Goal: Information Seeking & Learning: Learn about a topic

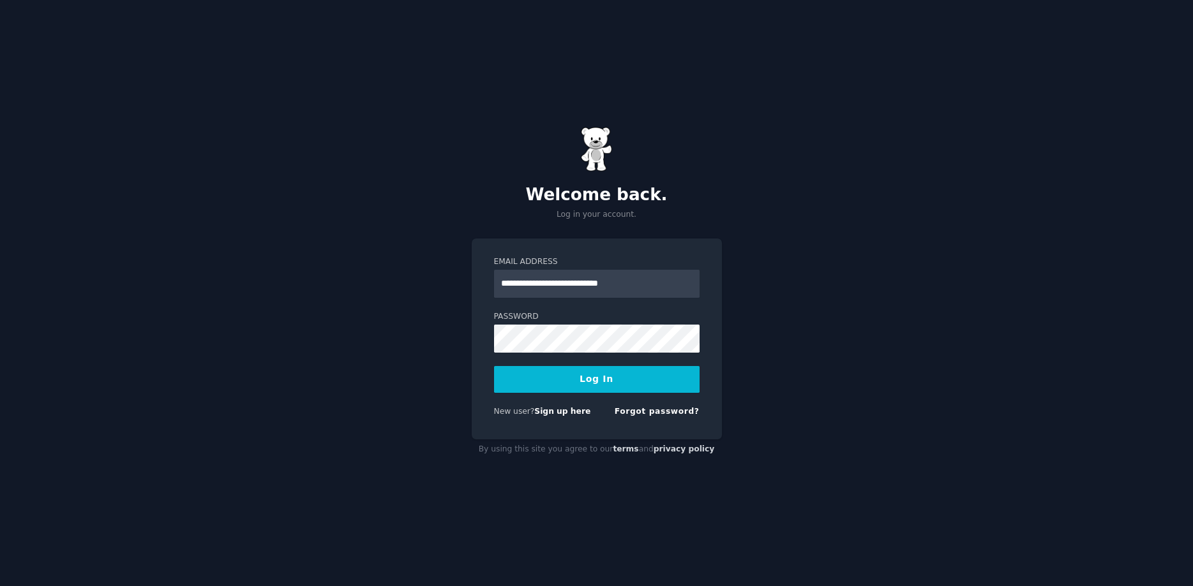
type input "**********"
click at [634, 380] on button "Log In" at bounding box center [596, 379] width 205 height 27
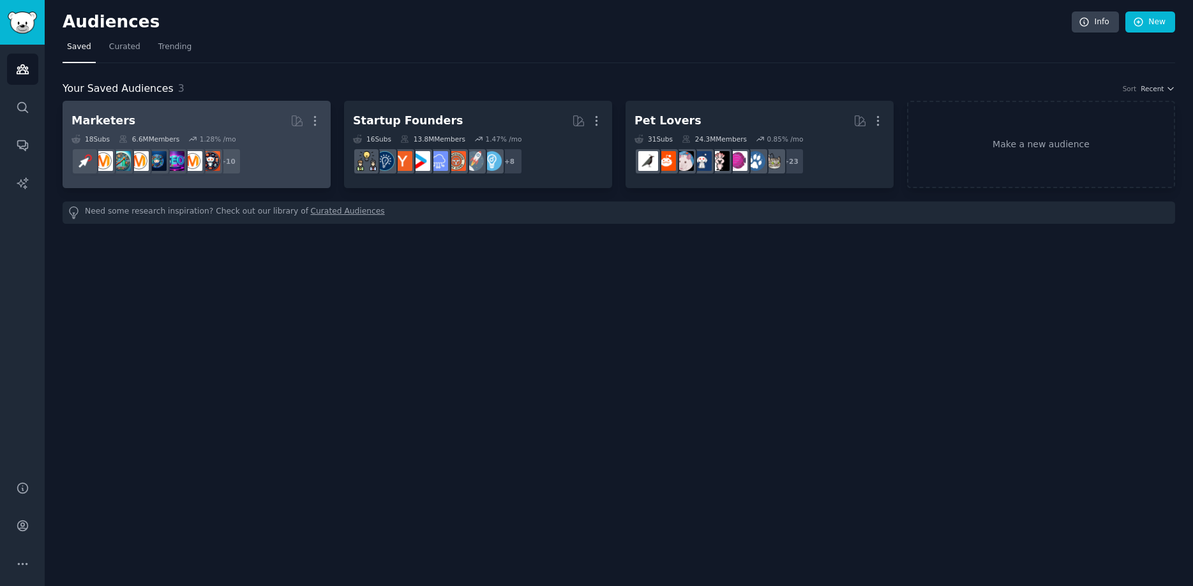
click at [200, 123] on h2 "Marketers More" at bounding box center [196, 121] width 250 height 22
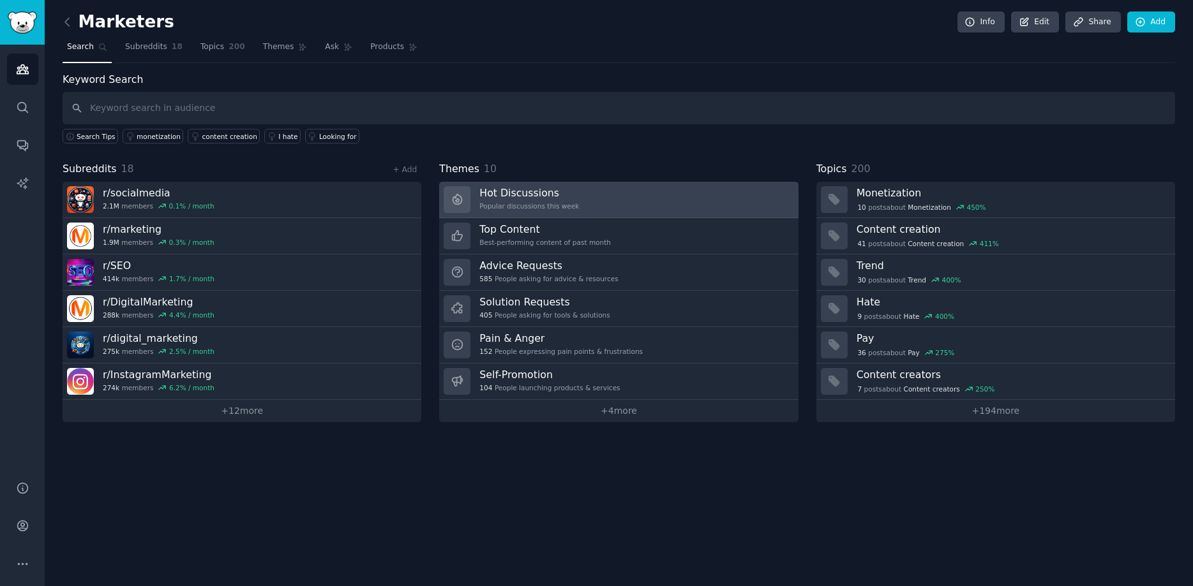
click at [558, 201] on div "Hot Discussions Popular discussions this week" at bounding box center [529, 199] width 100 height 27
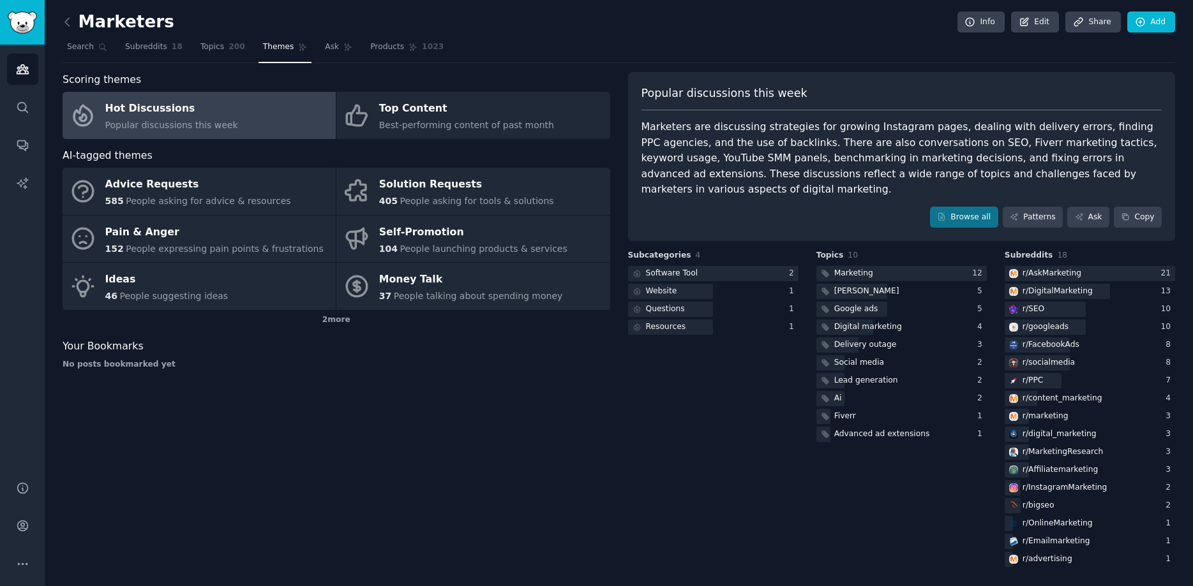
click at [514, 437] on div "Scoring themes Hot Discussions Popular discussions this week Top Content Best-p…" at bounding box center [336, 321] width 547 height 498
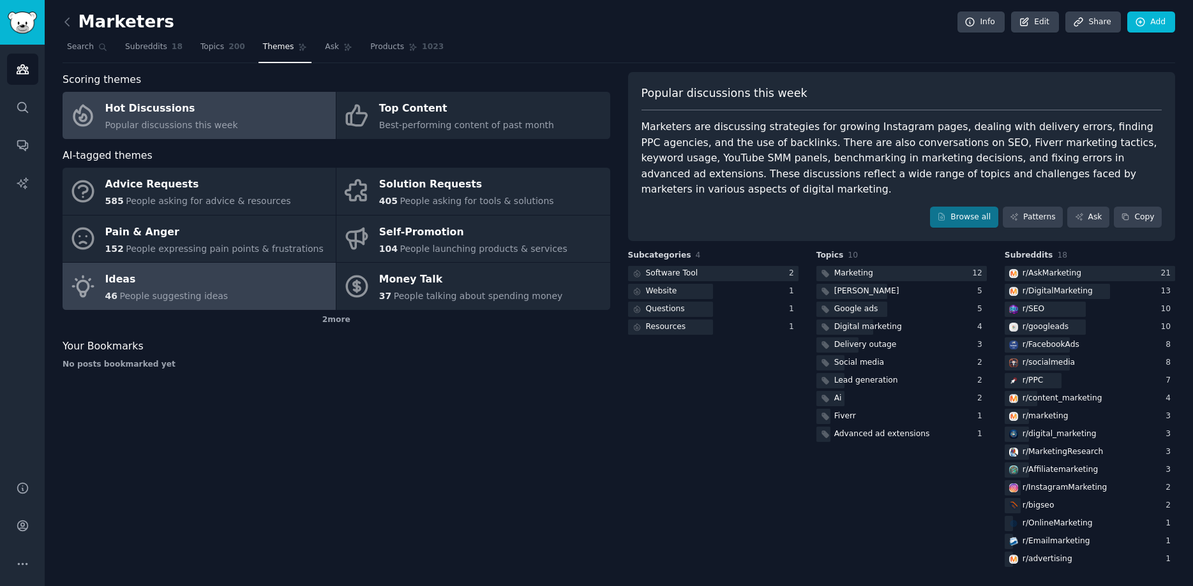
click at [242, 281] on link "Ideas 46 People suggesting ideas" at bounding box center [199, 286] width 273 height 47
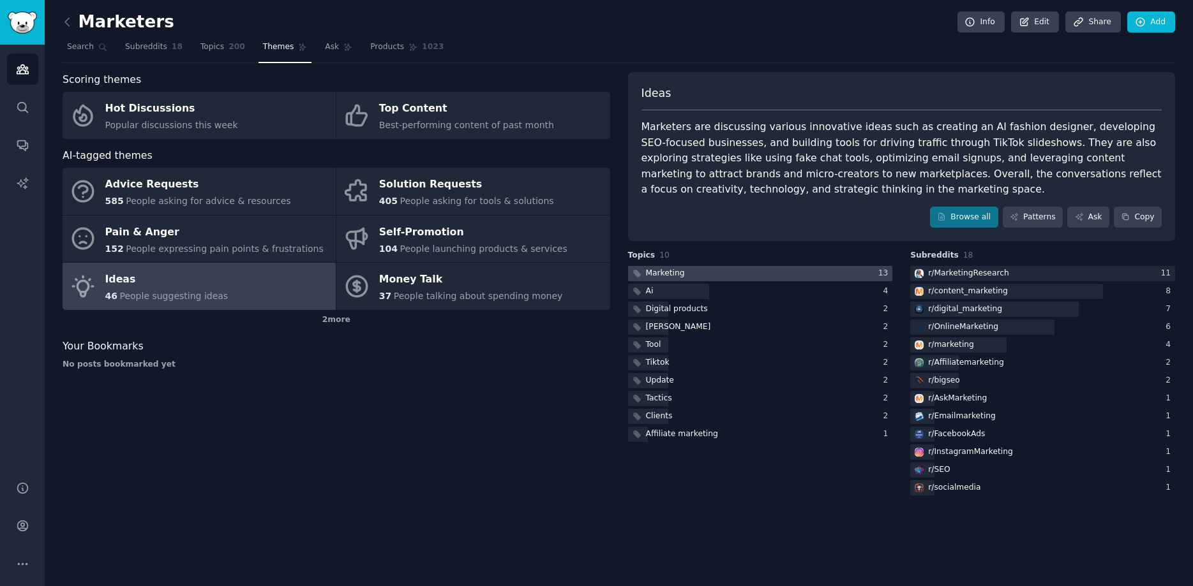
click at [775, 277] on div at bounding box center [760, 274] width 265 height 16
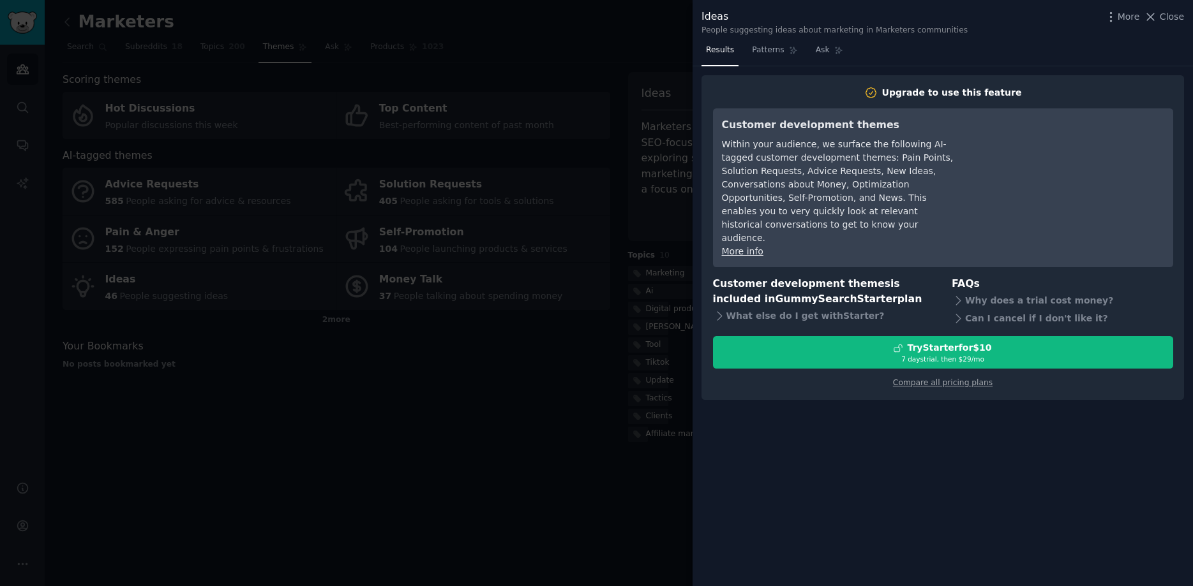
click at [480, 420] on div at bounding box center [596, 293] width 1193 height 586
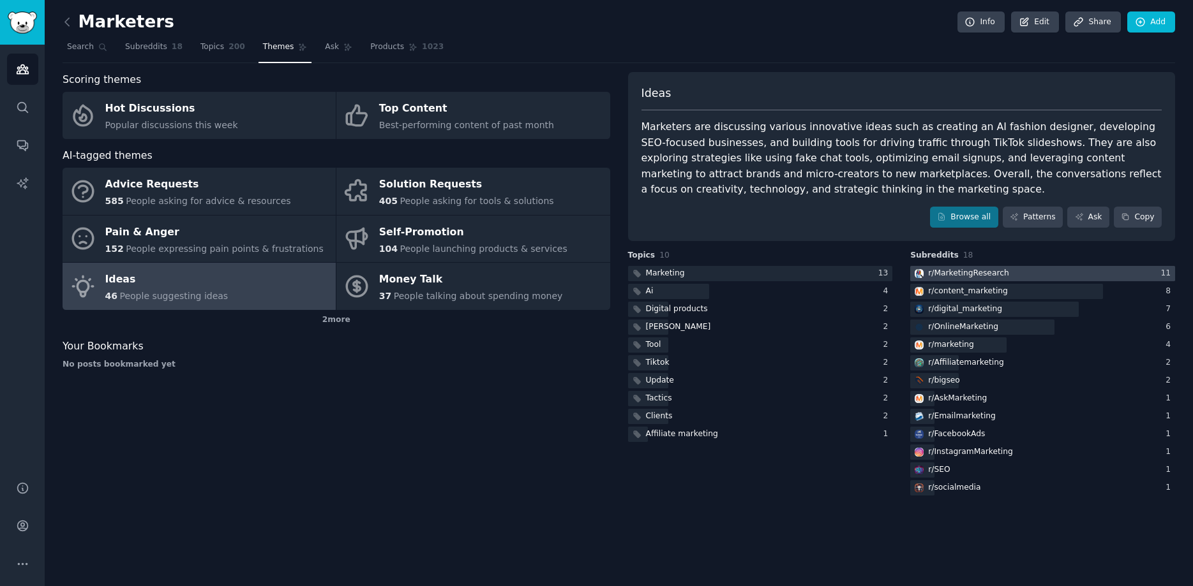
click at [1065, 272] on div at bounding box center [1042, 274] width 265 height 16
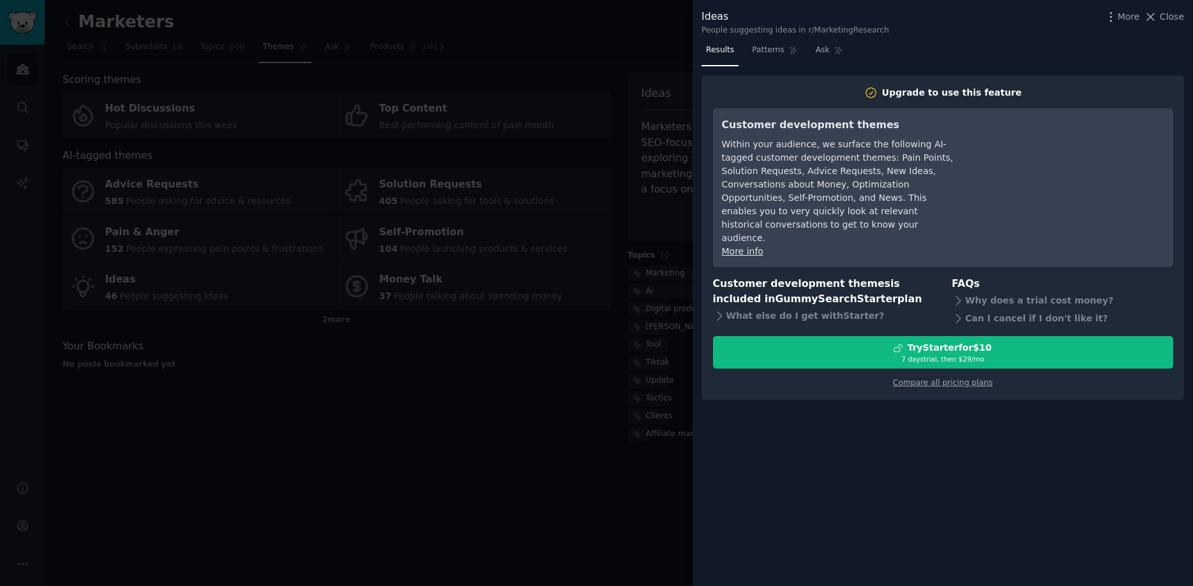
click at [528, 425] on div at bounding box center [596, 293] width 1193 height 586
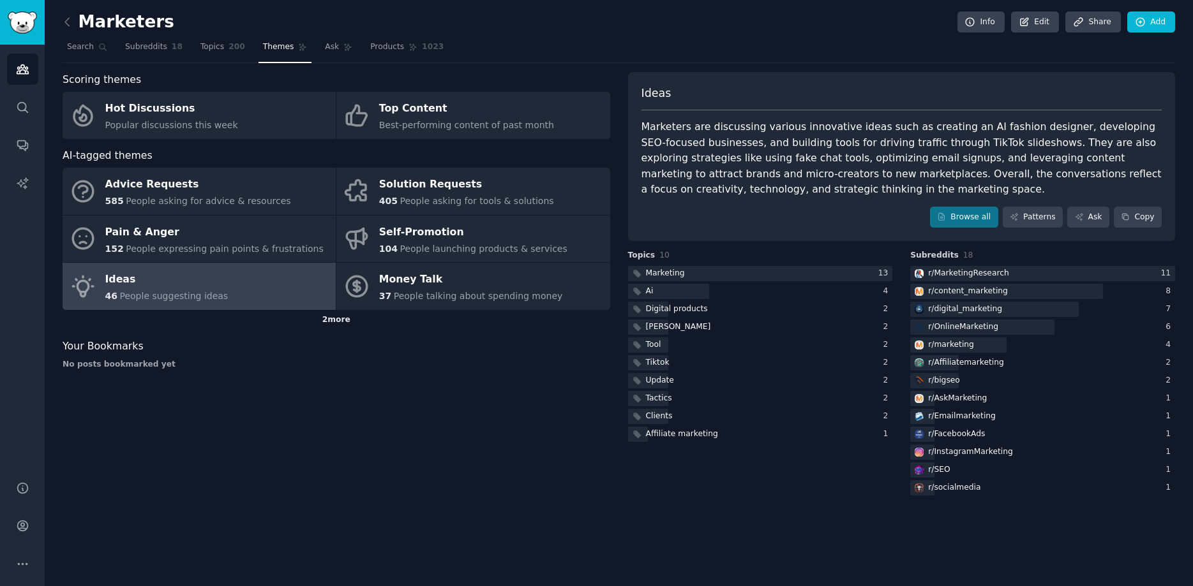
click at [338, 319] on div "2 more" at bounding box center [336, 320] width 547 height 20
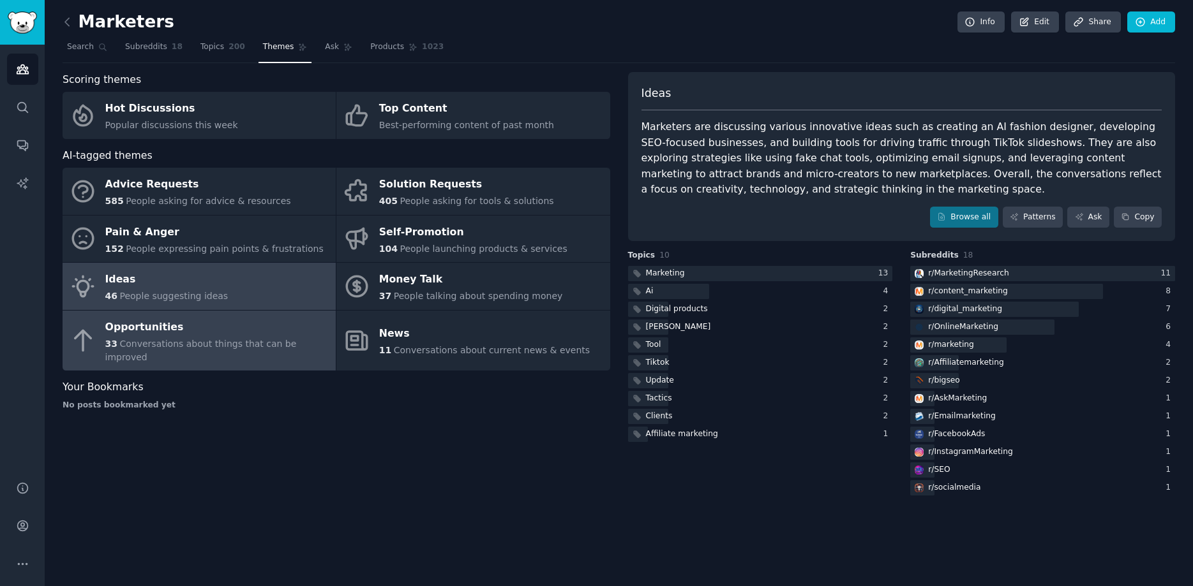
click at [157, 332] on div "Opportunities" at bounding box center [217, 327] width 224 height 20
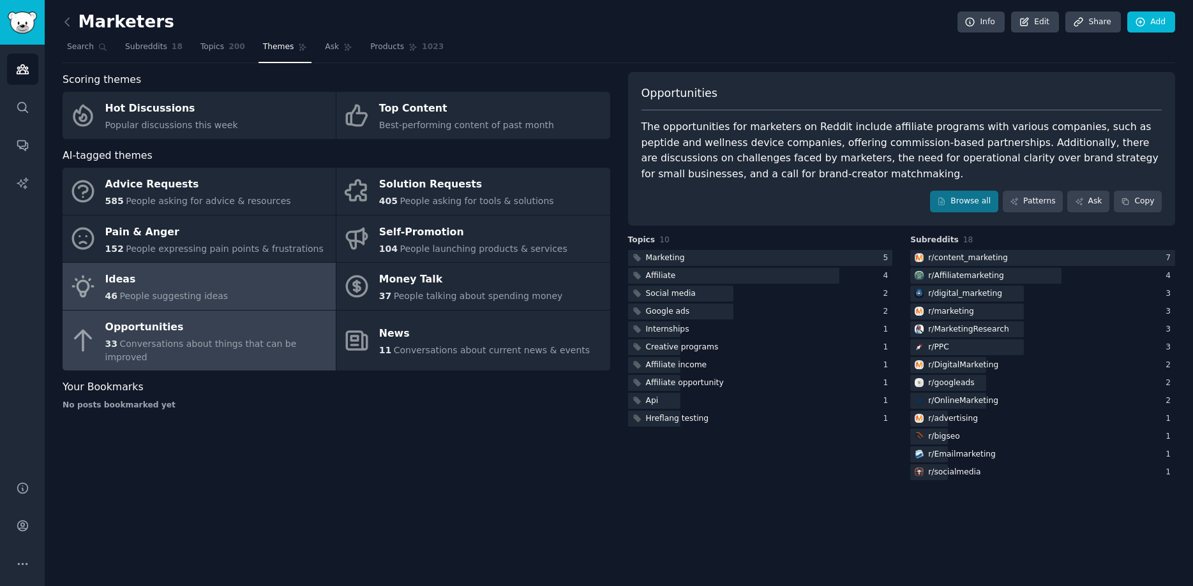
click at [219, 296] on link "Ideas 46 People suggesting ideas" at bounding box center [199, 286] width 273 height 47
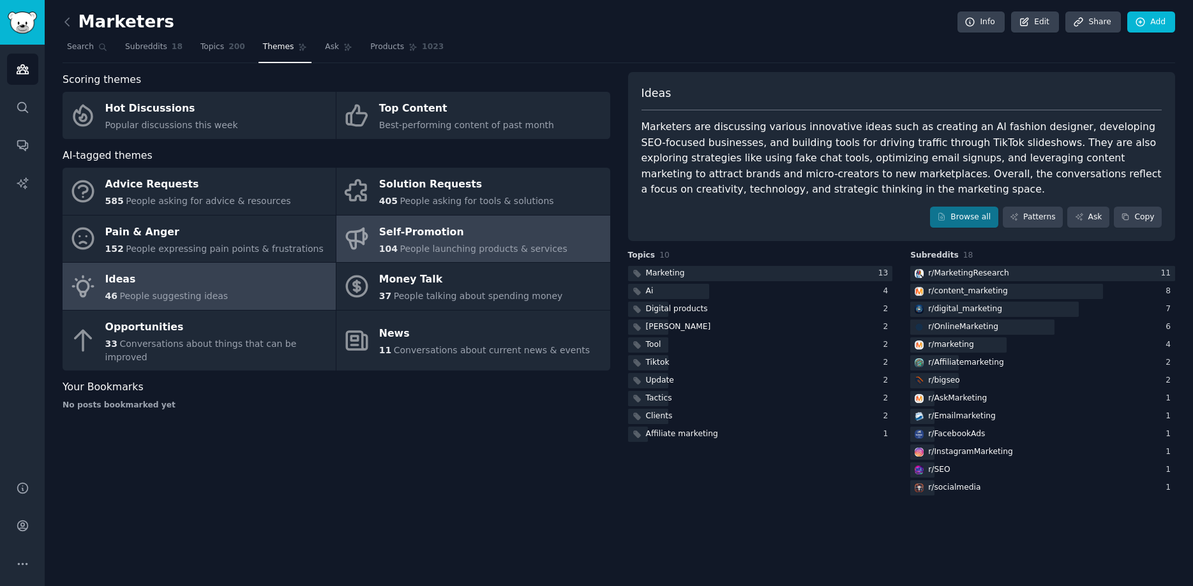
click at [450, 239] on div "Self-Promotion" at bounding box center [473, 232] width 188 height 20
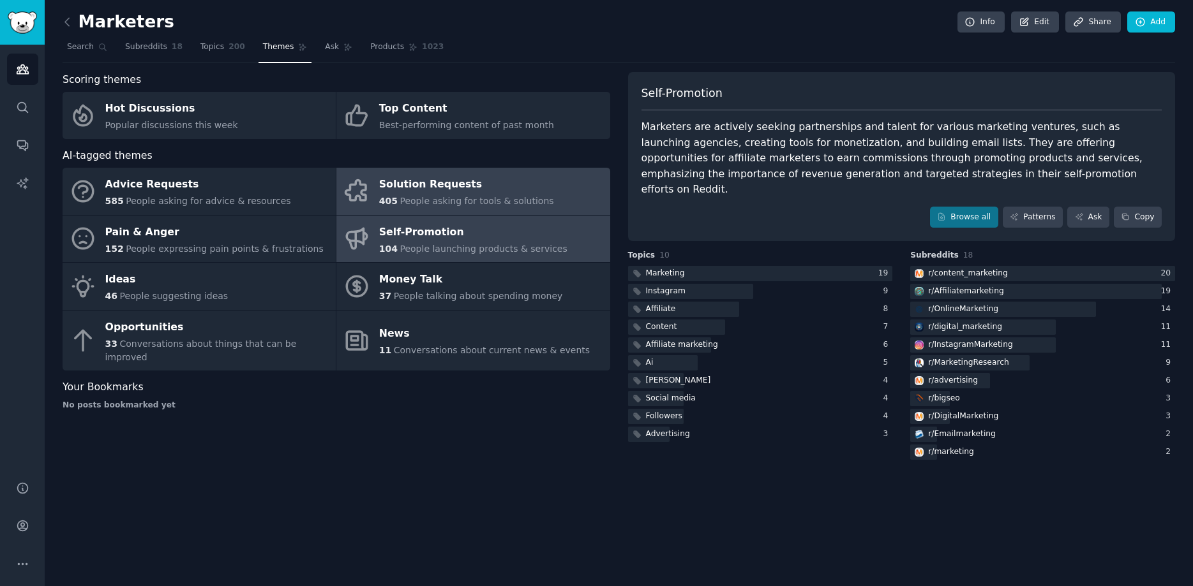
click at [507, 182] on div "Solution Requests" at bounding box center [466, 185] width 175 height 20
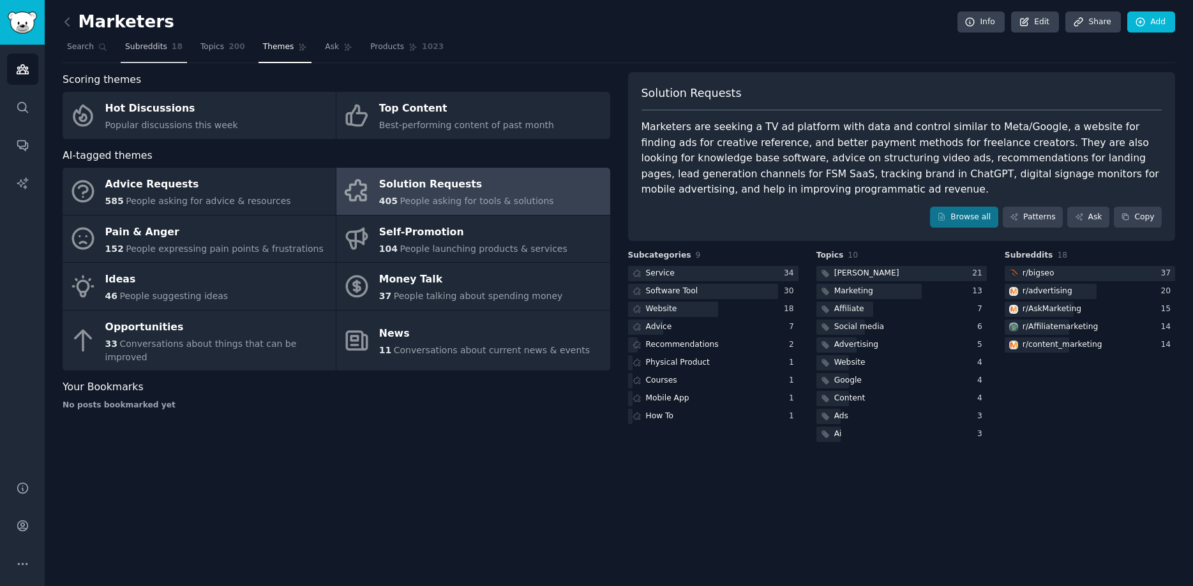
click at [146, 38] on link "Subreddits 18" at bounding box center [154, 50] width 66 height 26
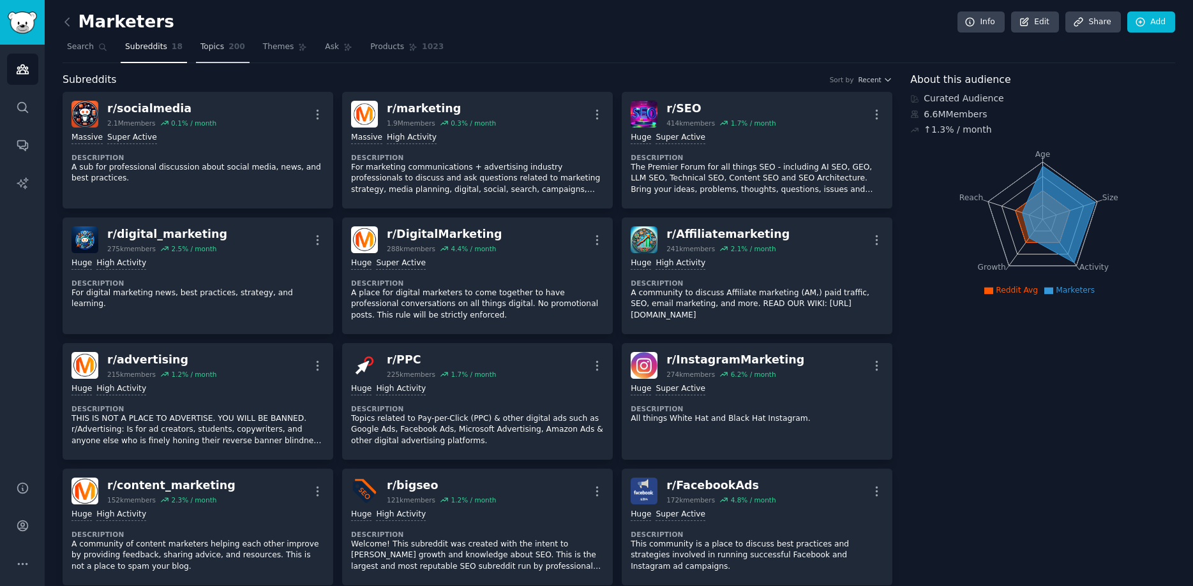
click at [196, 53] on link "Topics 200" at bounding box center [223, 50] width 54 height 26
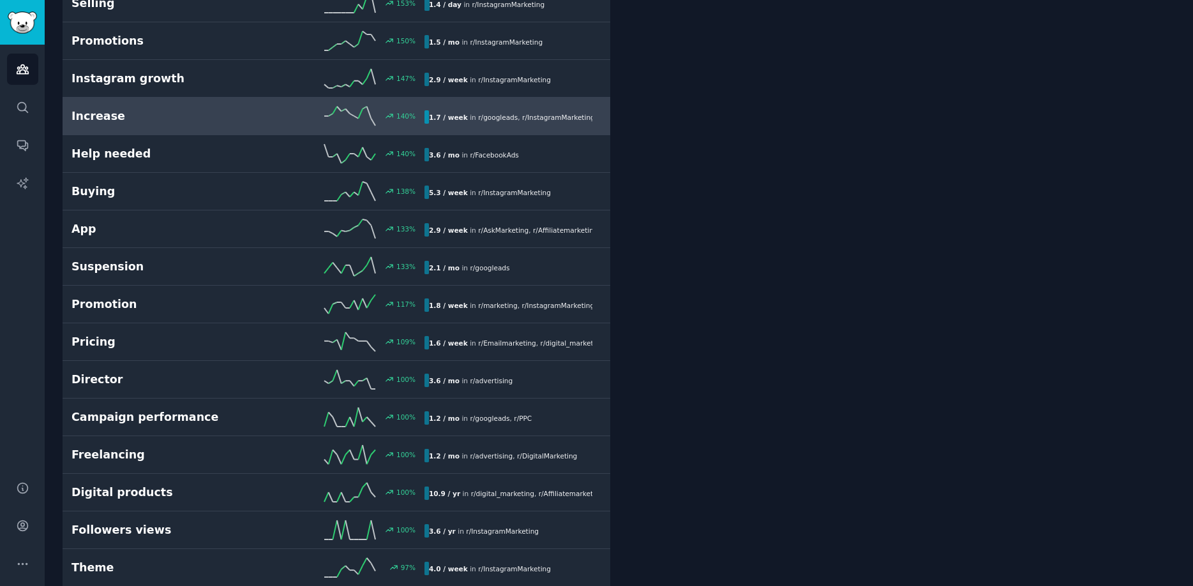
scroll to position [436, 0]
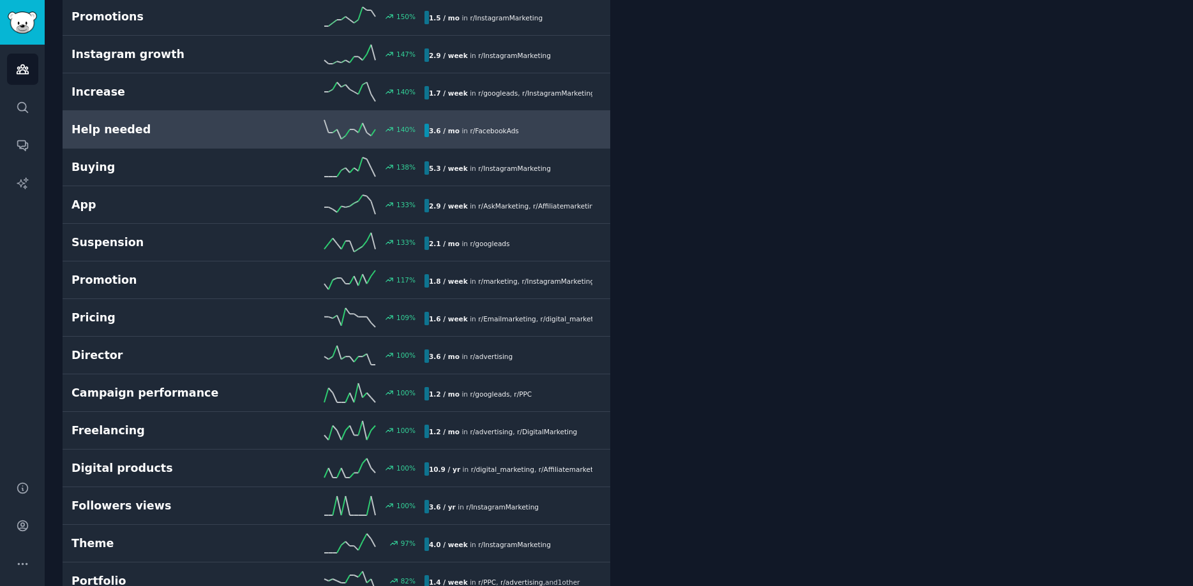
click at [154, 136] on h2 "Help needed" at bounding box center [159, 130] width 177 height 16
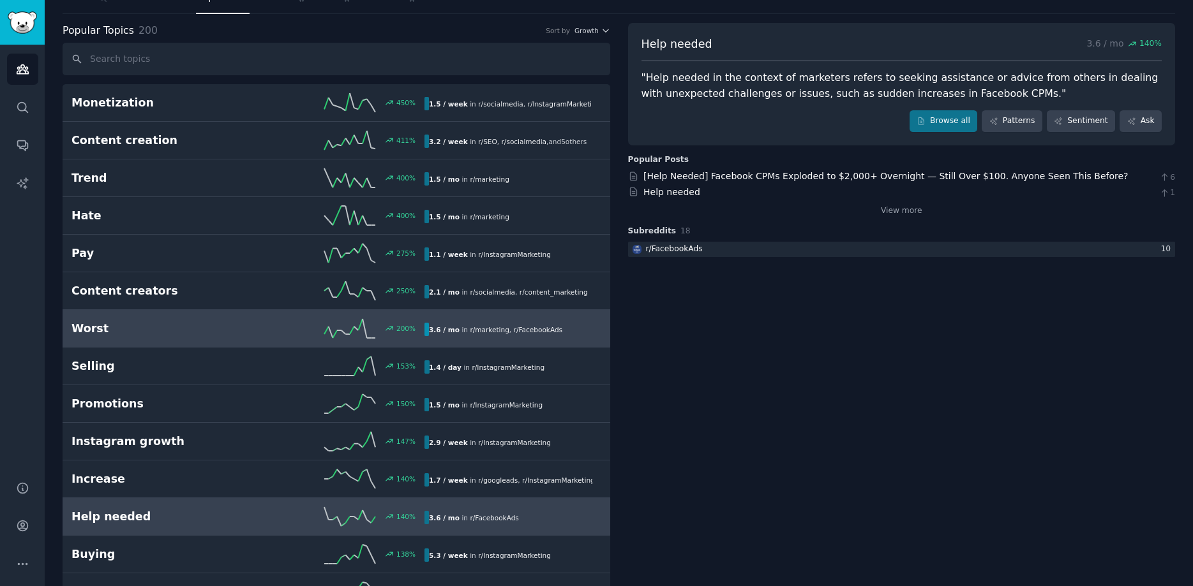
scroll to position [145, 0]
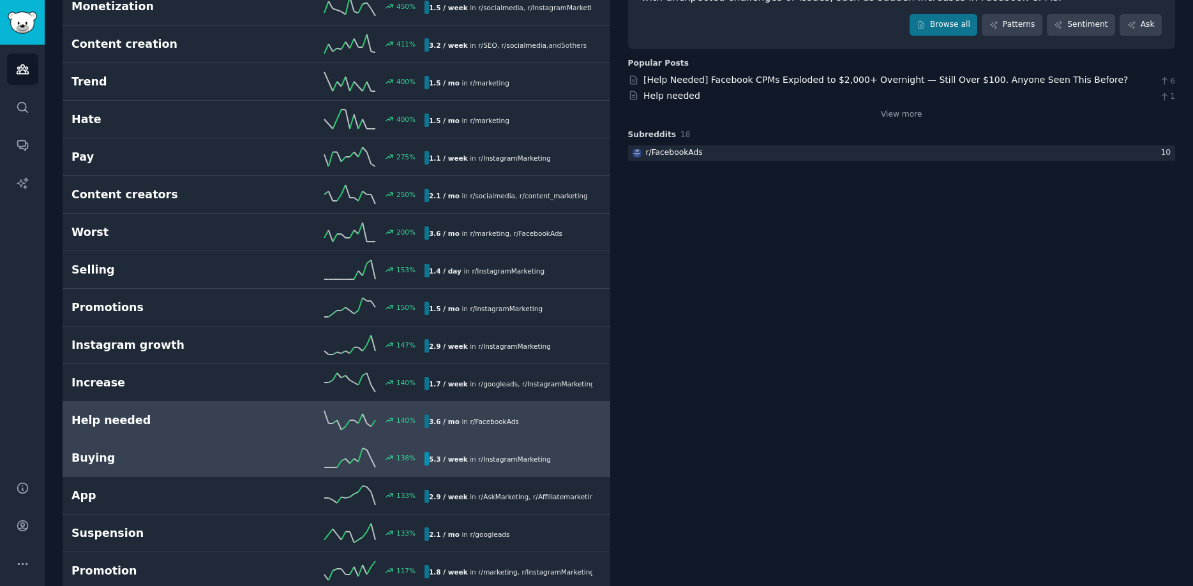
click at [126, 463] on h2 "Buying" at bounding box center [159, 458] width 177 height 16
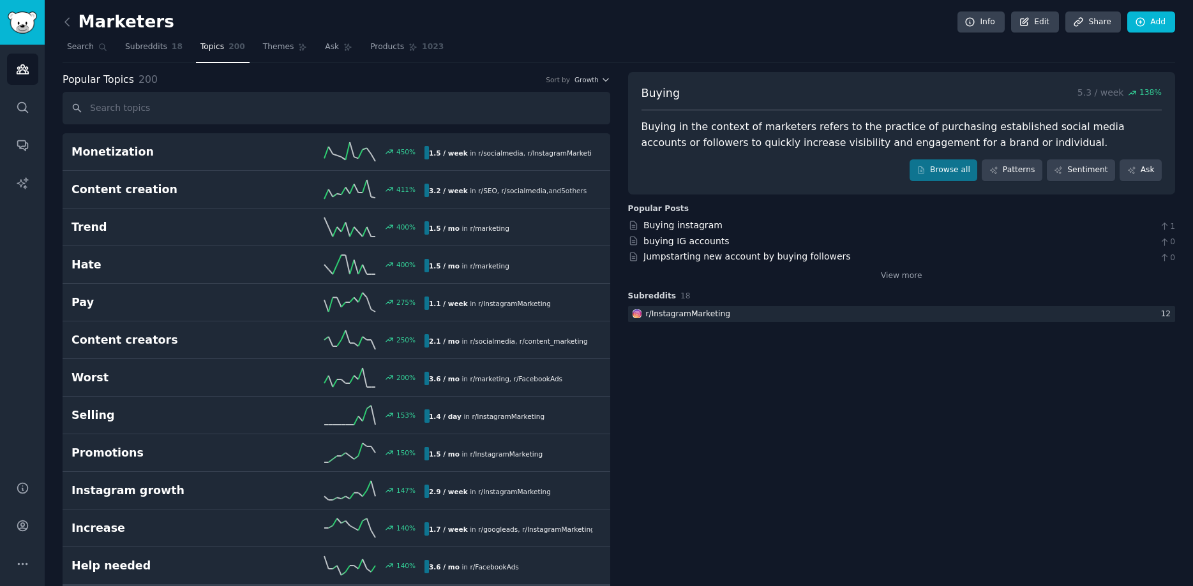
click at [69, 24] on icon at bounding box center [67, 21] width 13 height 13
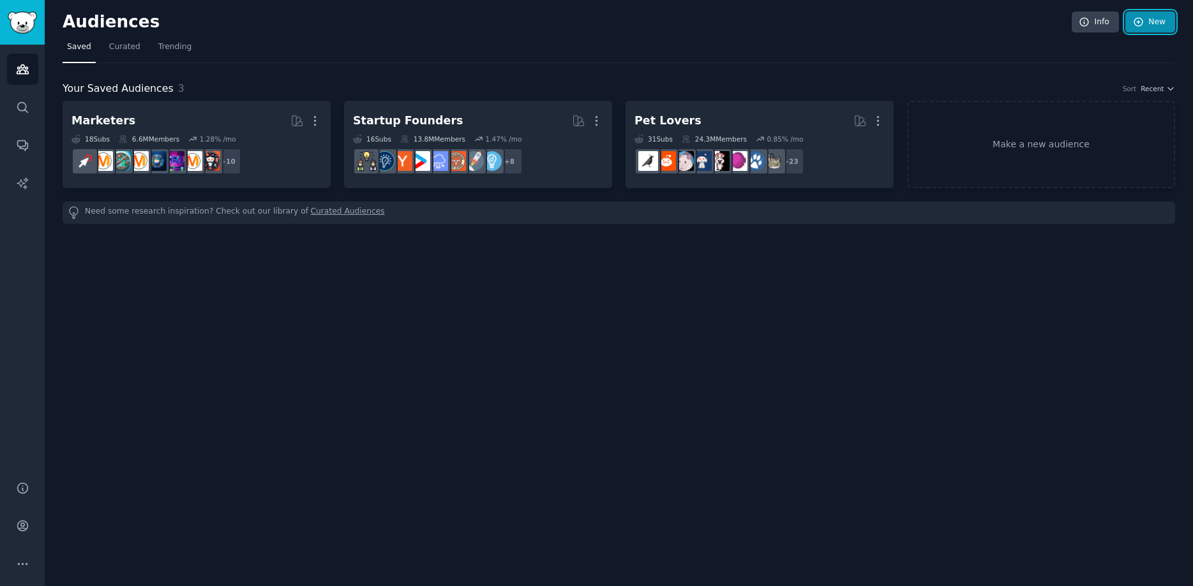
click at [1149, 26] on link "New" at bounding box center [1150, 22] width 50 height 22
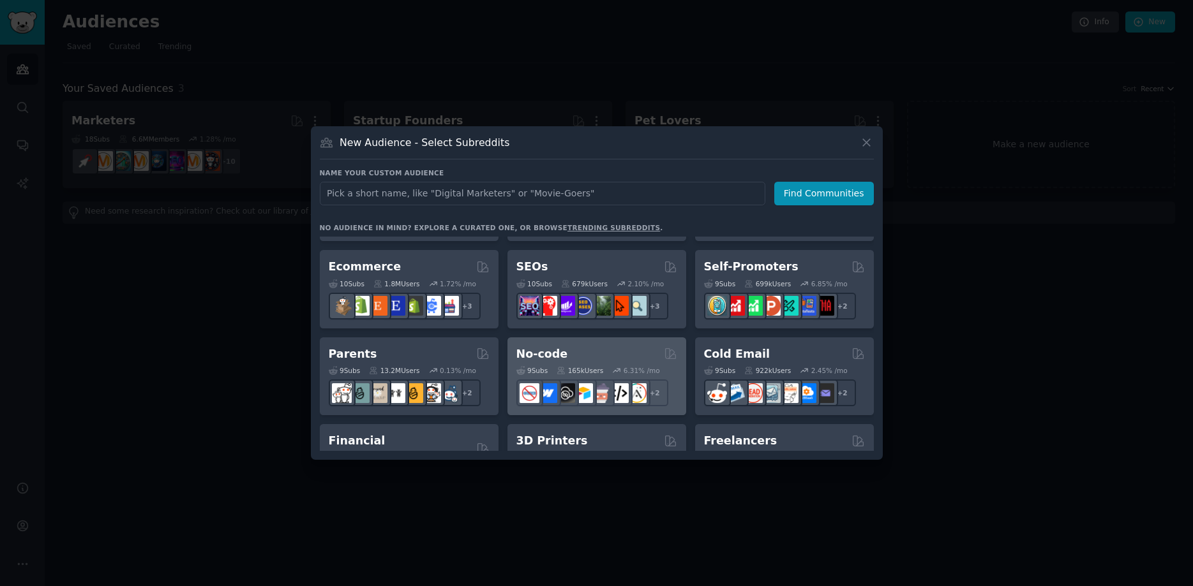
scroll to position [582, 0]
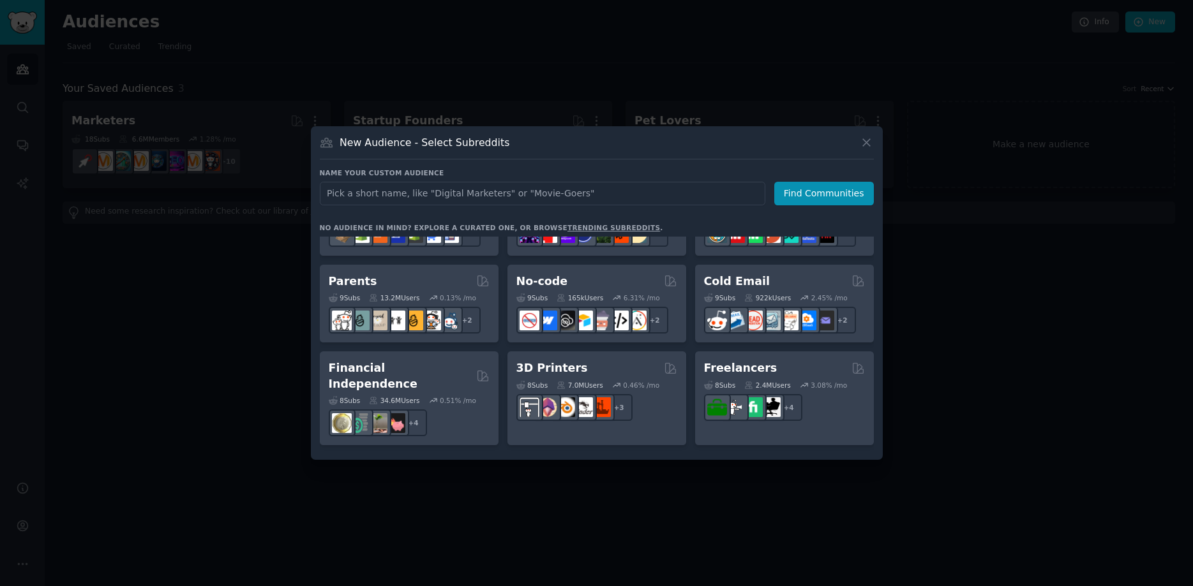
click at [733, 144] on div "New Audience - Select Subreddits" at bounding box center [597, 147] width 554 height 24
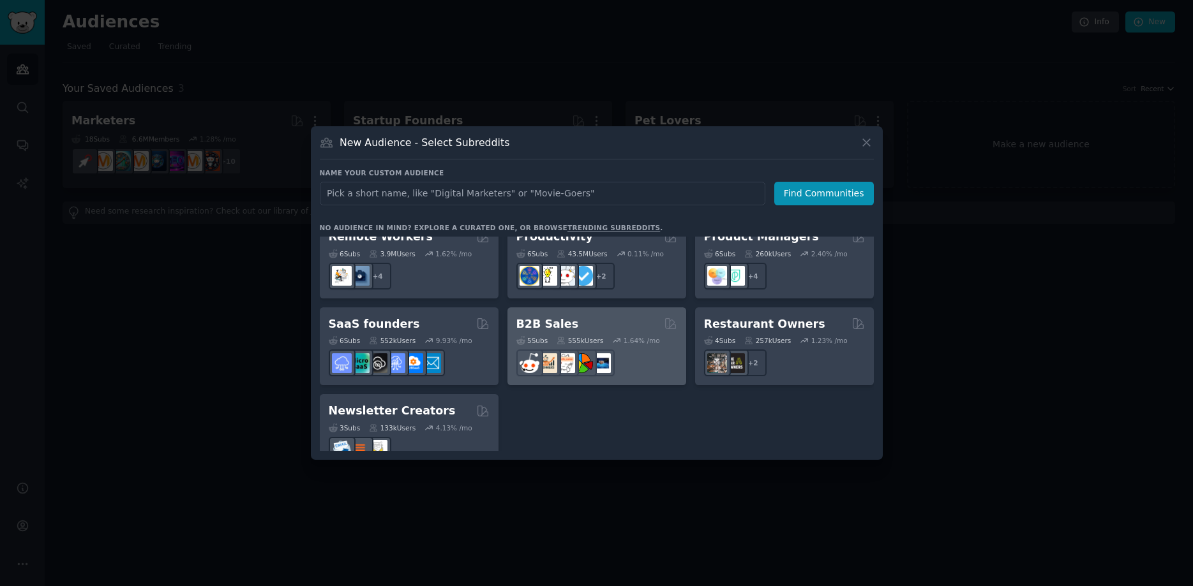
scroll to position [996, 0]
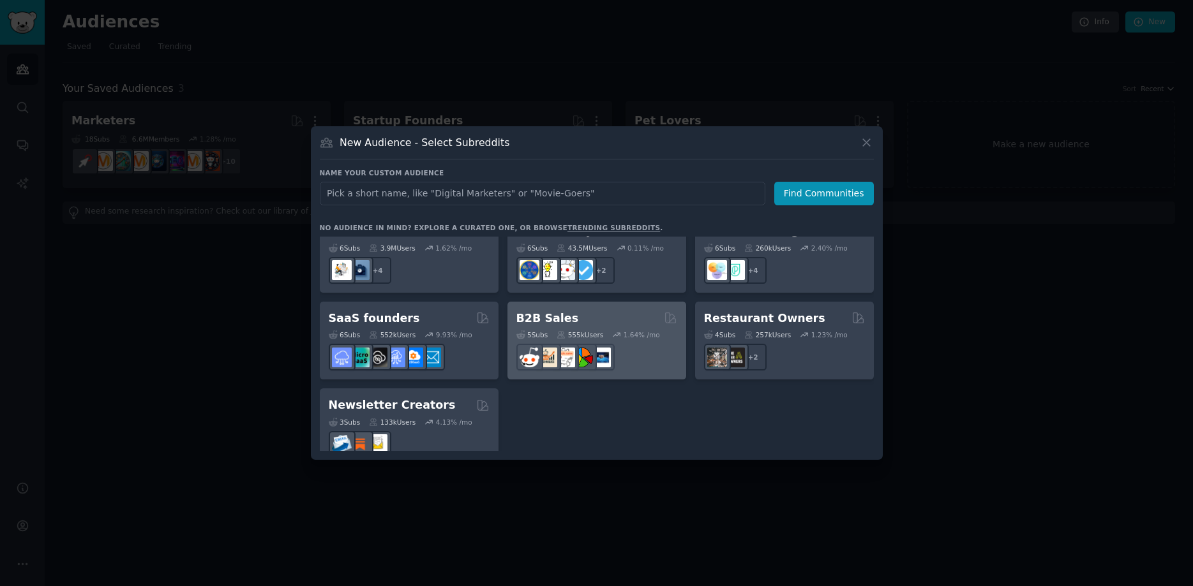
click at [594, 311] on div "B2B Sales Curated by GummySearch" at bounding box center [596, 319] width 161 height 16
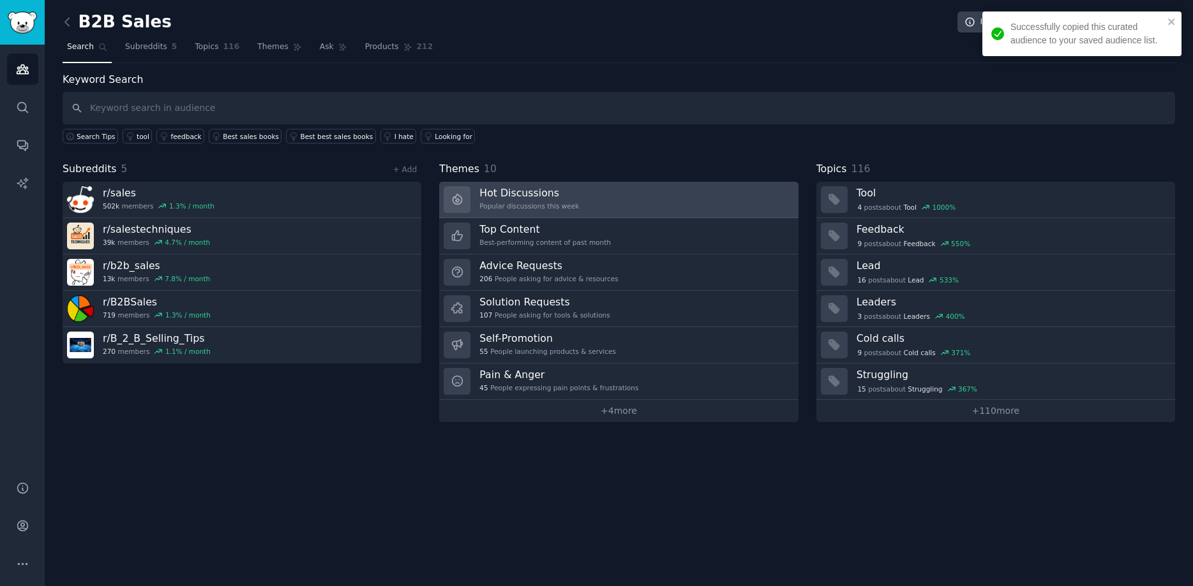
click at [551, 197] on h3 "Hot Discussions" at bounding box center [529, 192] width 100 height 13
